Goal: Information Seeking & Learning: Find specific fact

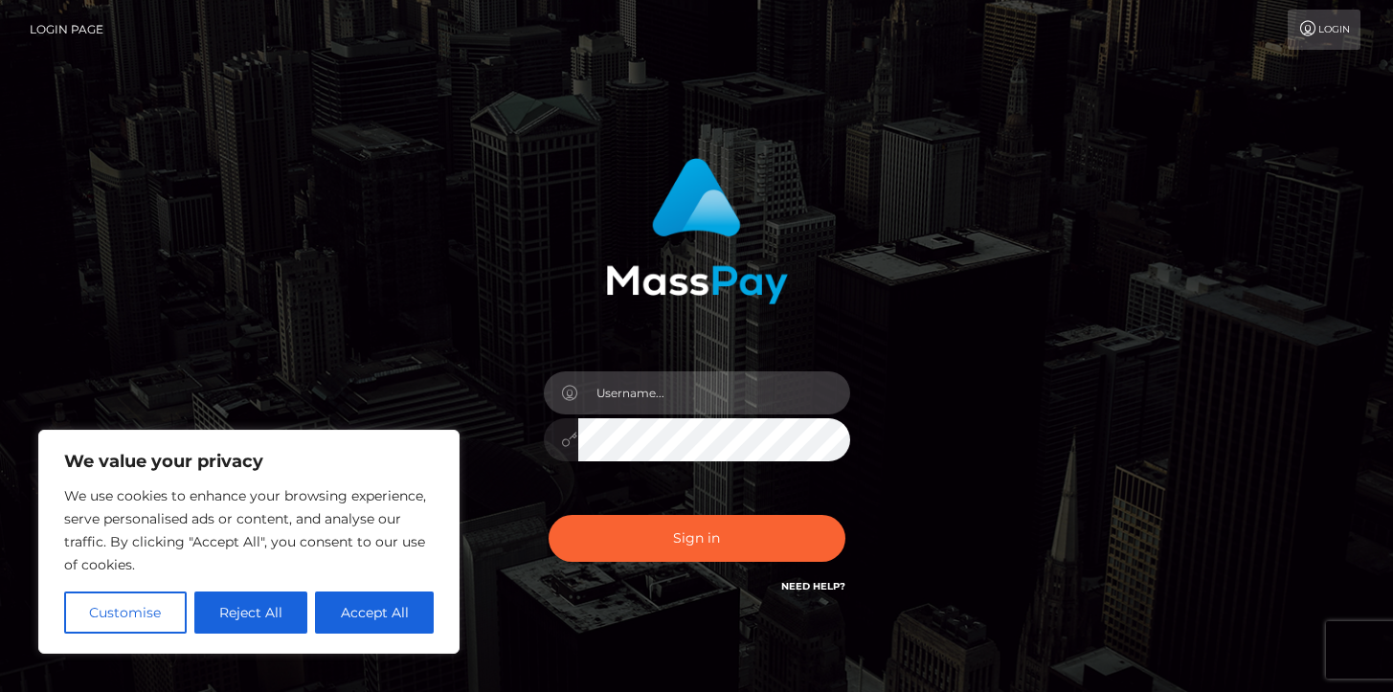
click at [656, 397] on input "text" at bounding box center [714, 393] width 272 height 43
type input "Ivan.B2"
click at [549, 515] on button "Sign in" at bounding box center [697, 538] width 297 height 47
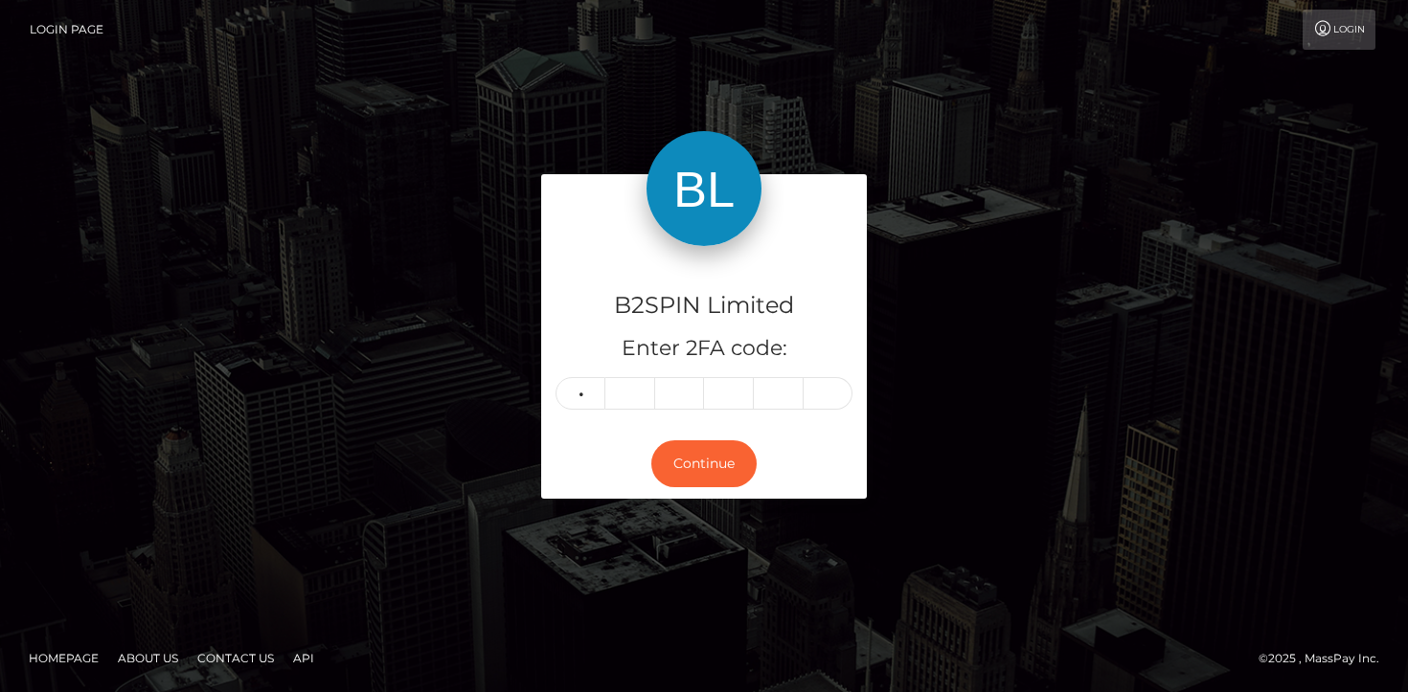
type input "4"
type input "8"
type input "2"
type input "4"
type input "2"
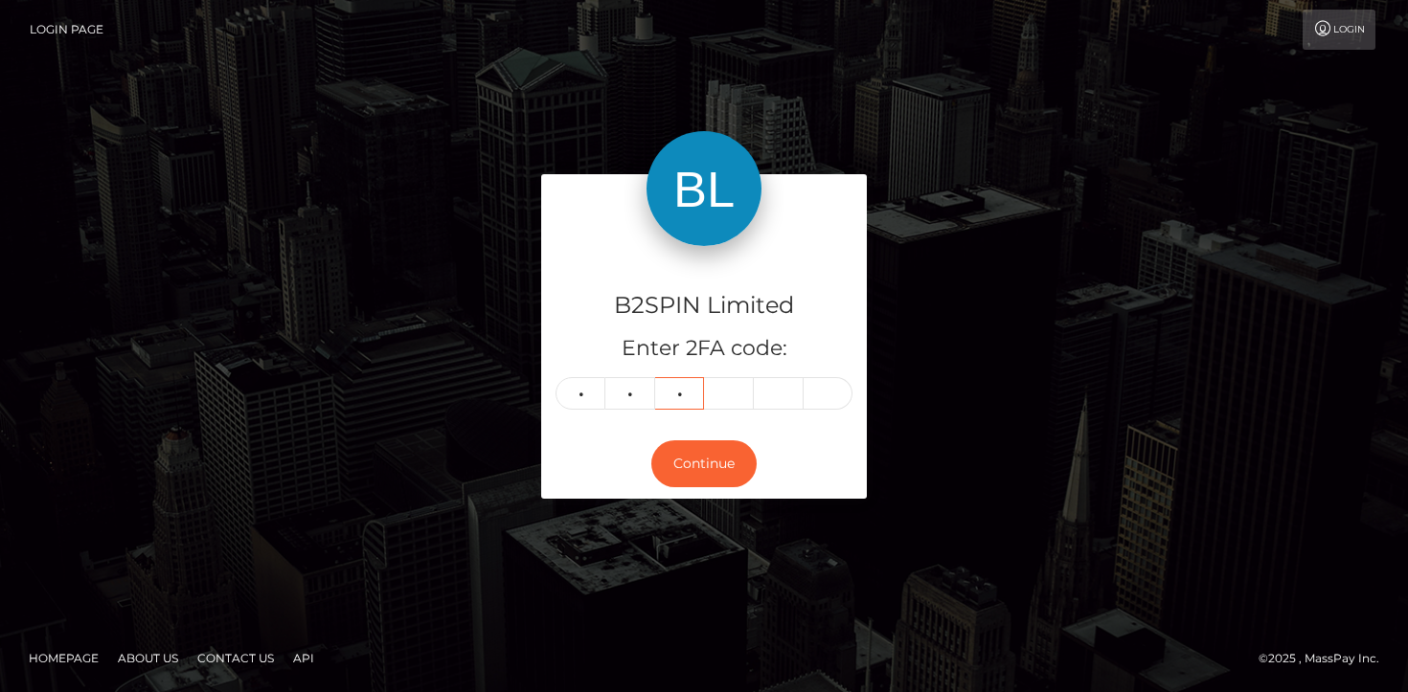
type input "8"
type input "2"
type input "0"
type input "9"
click at [708, 446] on button "Continue" at bounding box center [703, 464] width 105 height 47
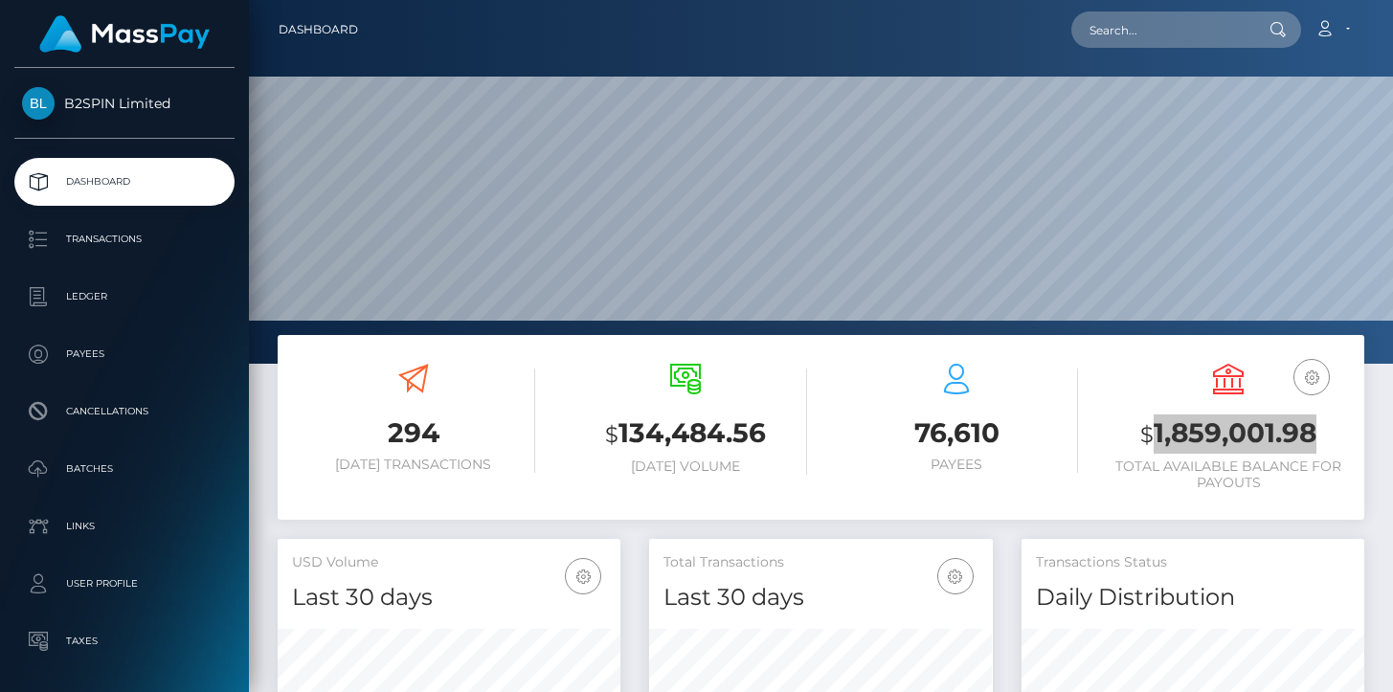
scroll to position [339, 343]
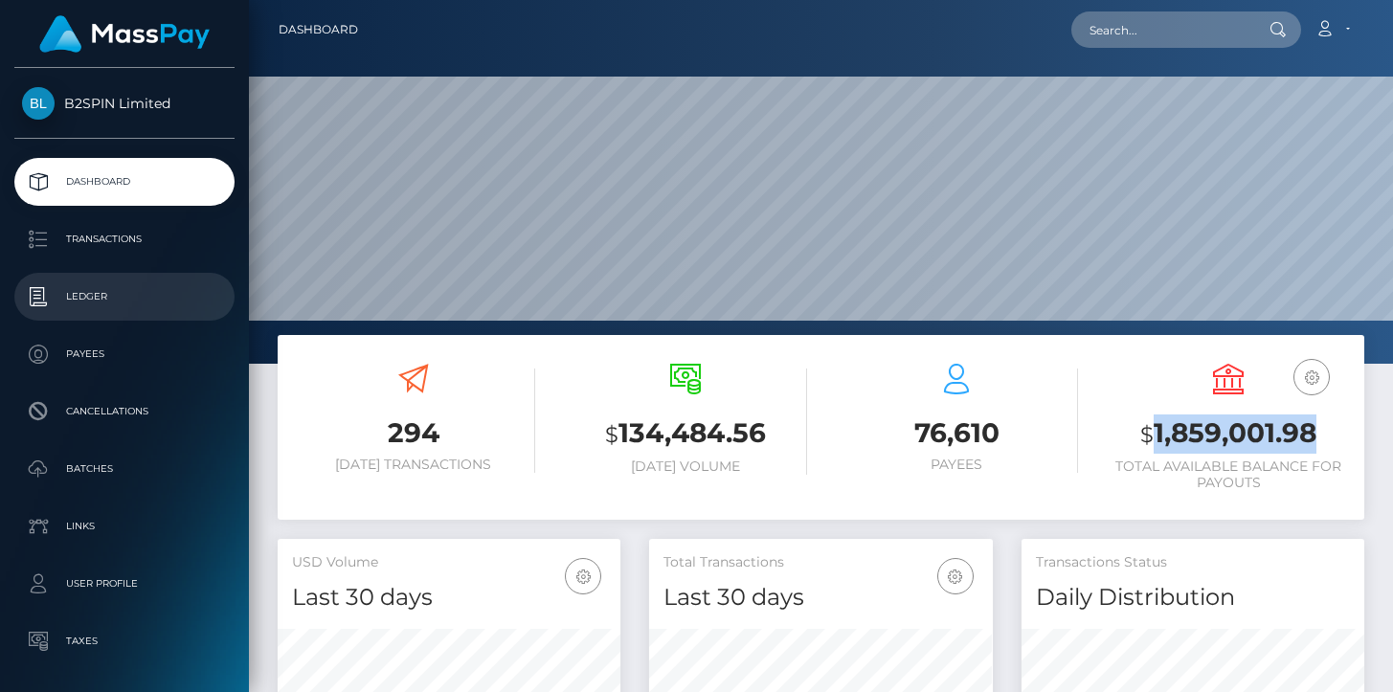
click at [110, 276] on link "Ledger" at bounding box center [124, 297] width 220 height 48
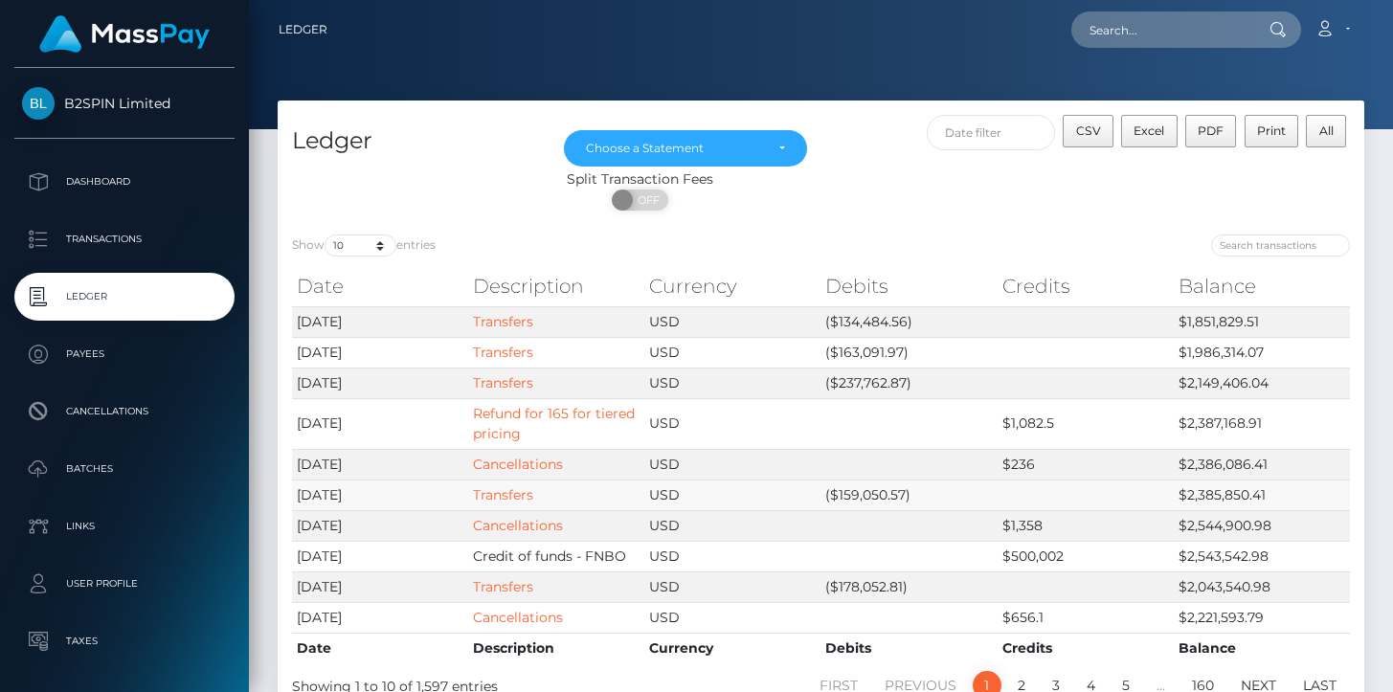
click at [890, 489] on td "($159,050.57)" at bounding box center [909, 495] width 176 height 31
copy td "159,050.57"
click at [872, 385] on td "($237,762.87)" at bounding box center [909, 383] width 176 height 31
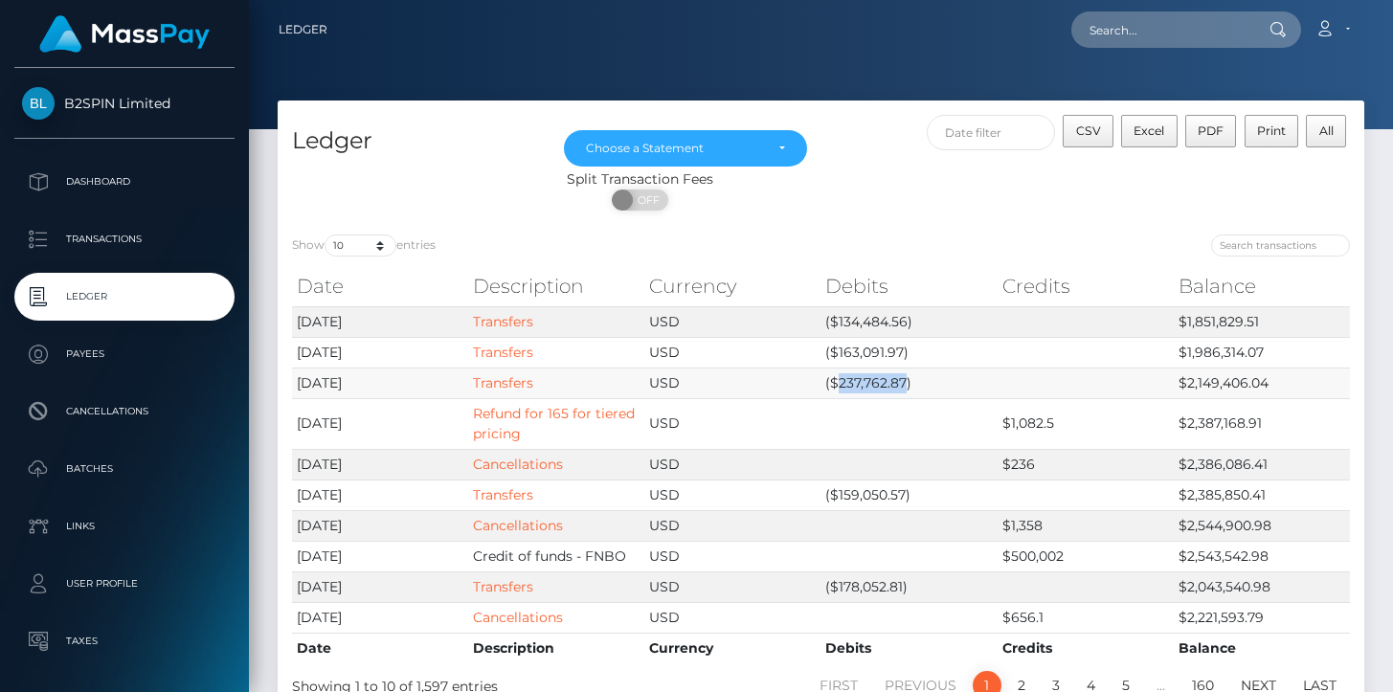
copy td "237,762.87"
click at [873, 349] on td "($163,091.97)" at bounding box center [909, 352] width 176 height 31
copy td "163,091.97"
click at [881, 325] on td "($134,484.56)" at bounding box center [909, 321] width 176 height 31
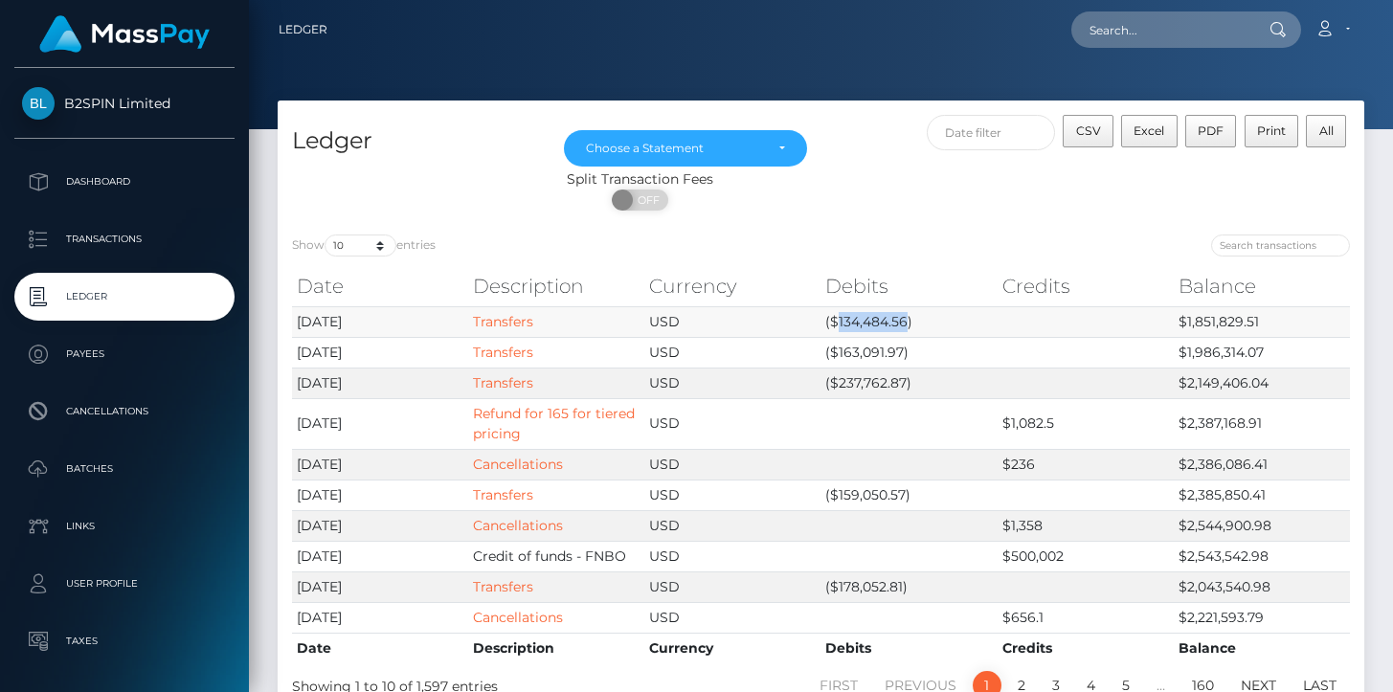
click at [881, 325] on td "($134,484.56)" at bounding box center [909, 321] width 176 height 31
copy td "134,484.56"
